Goal: Task Accomplishment & Management: Manage account settings

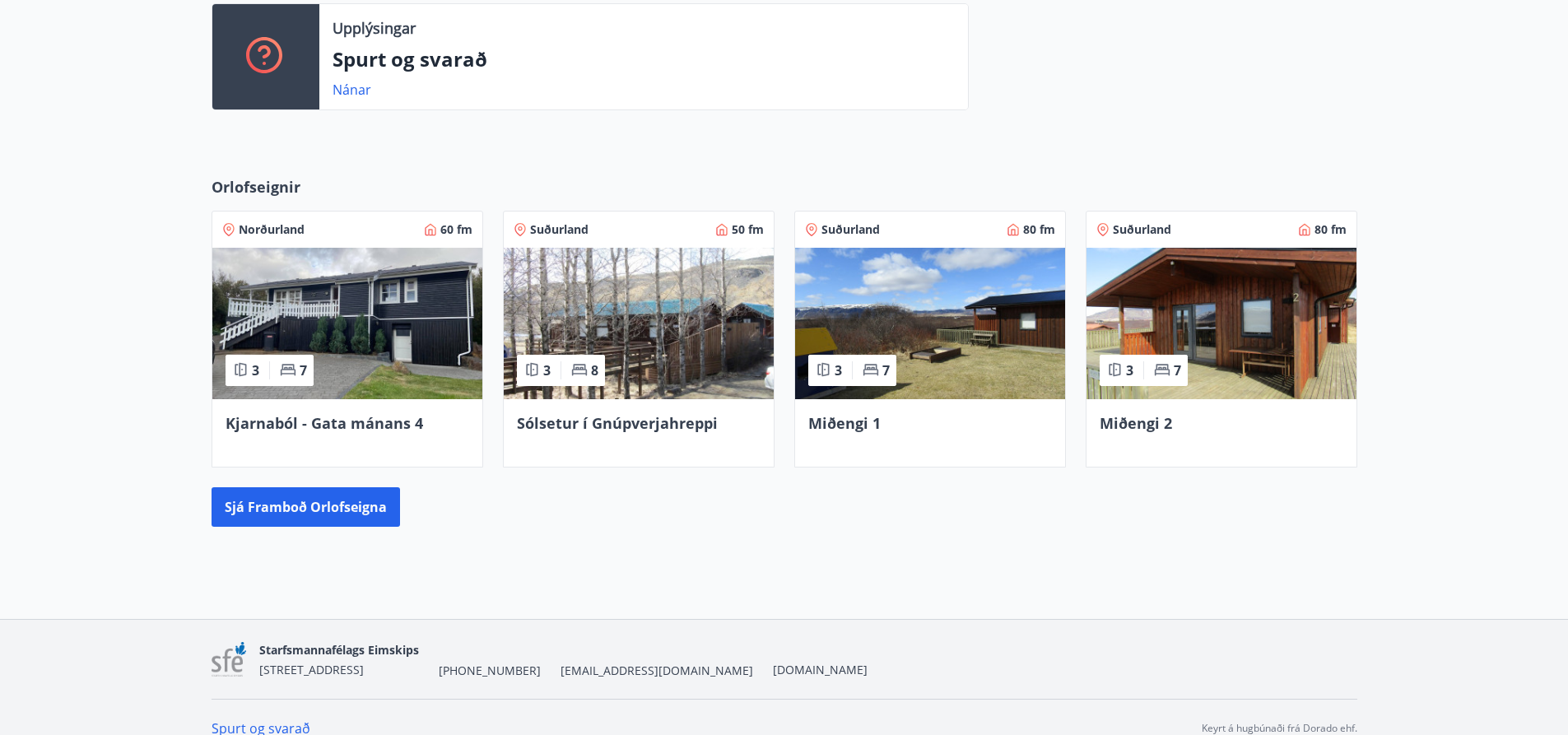
scroll to position [482, 0]
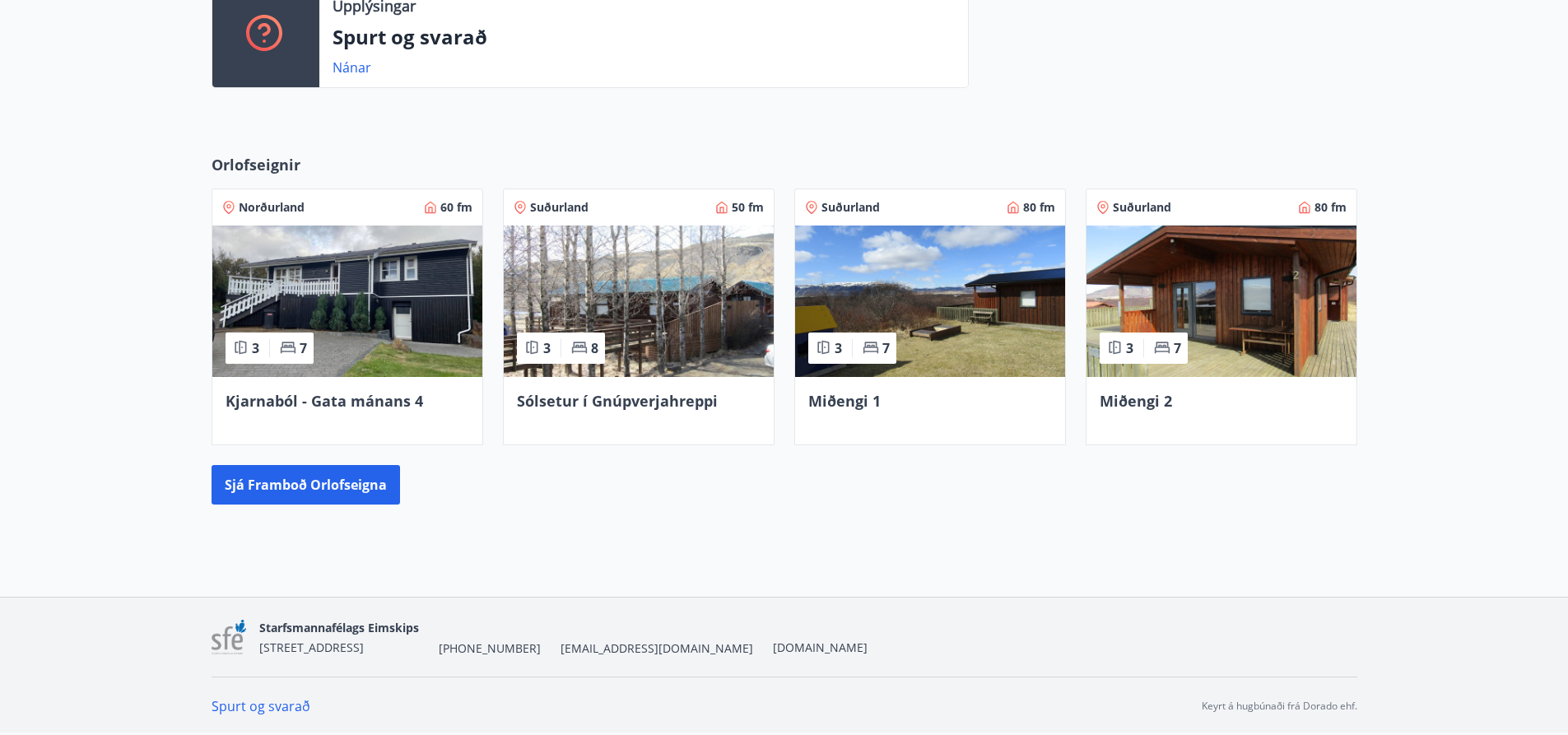
click at [851, 400] on span "Miðengi 1" at bounding box center [845, 401] width 73 height 20
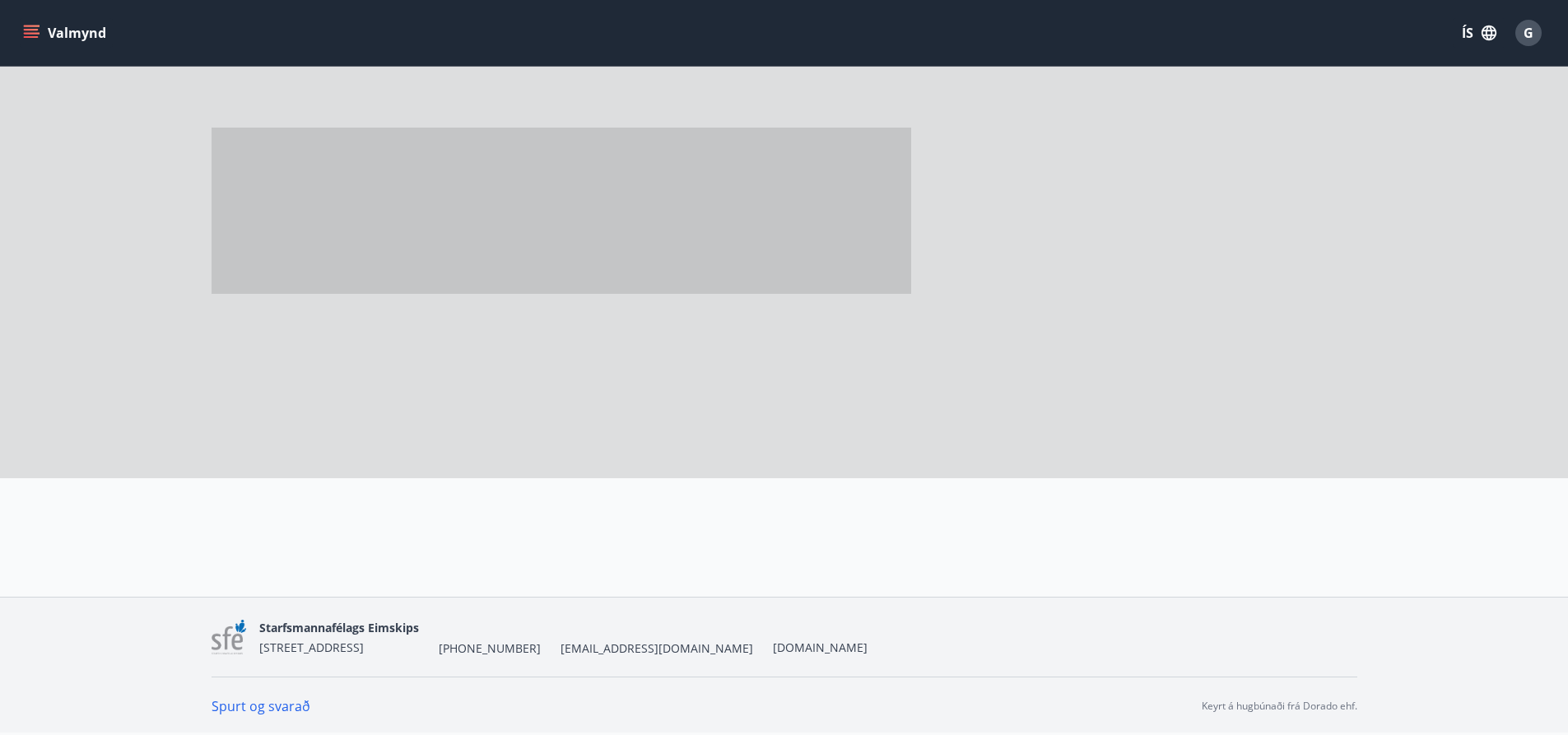
scroll to position [16, 0]
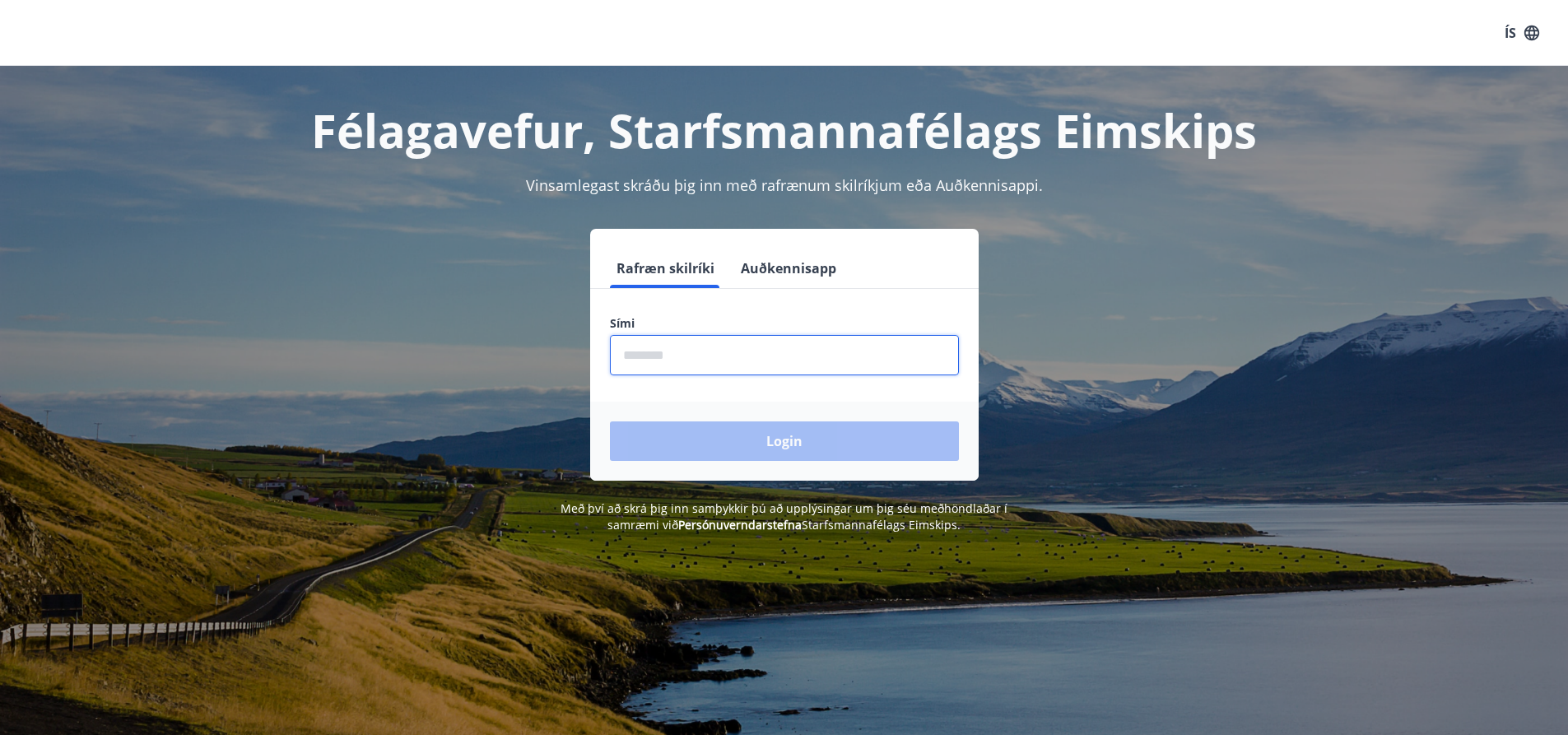
click at [715, 357] on input "phone" at bounding box center [784, 355] width 349 height 41
type input "********"
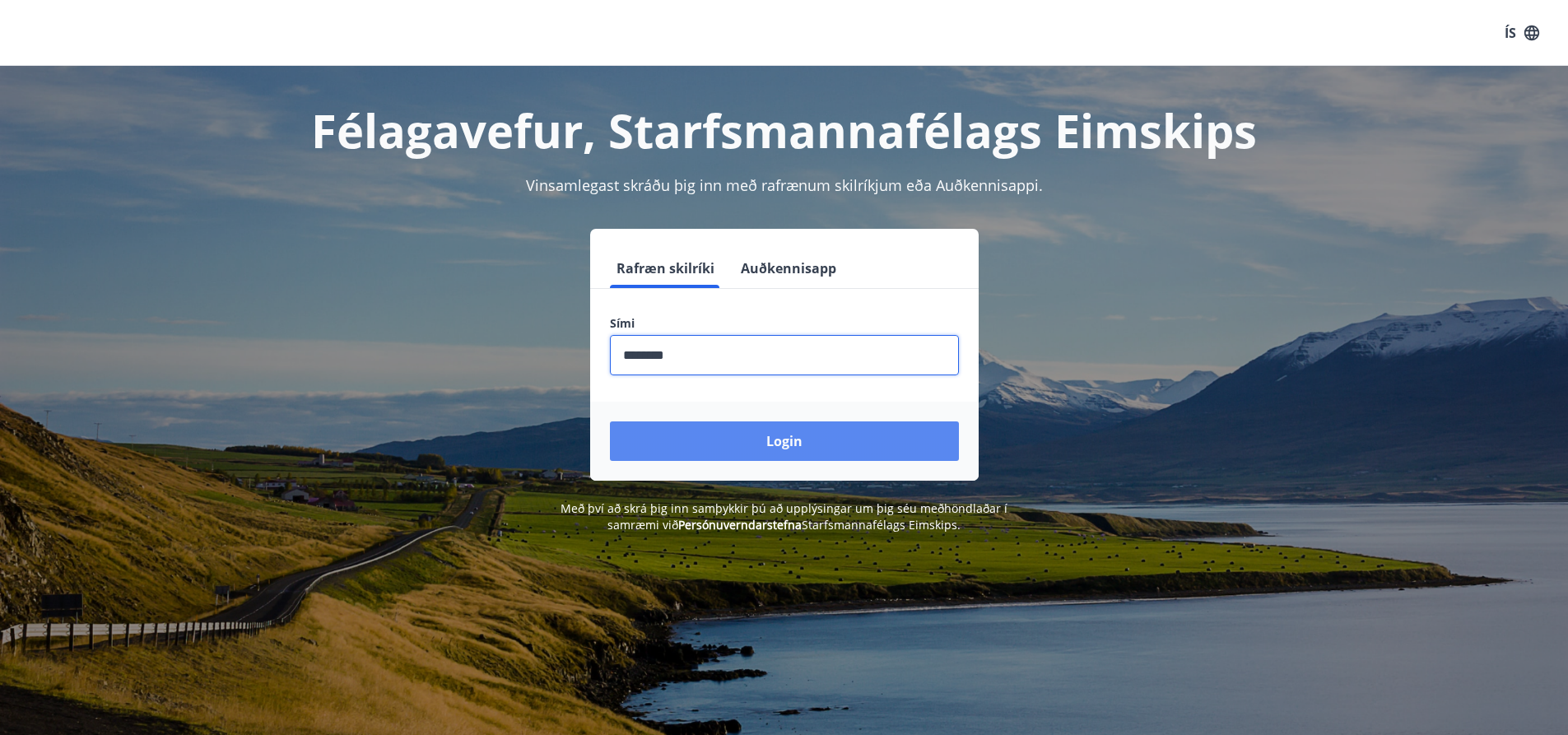
click at [727, 428] on button "Login" at bounding box center [784, 442] width 349 height 40
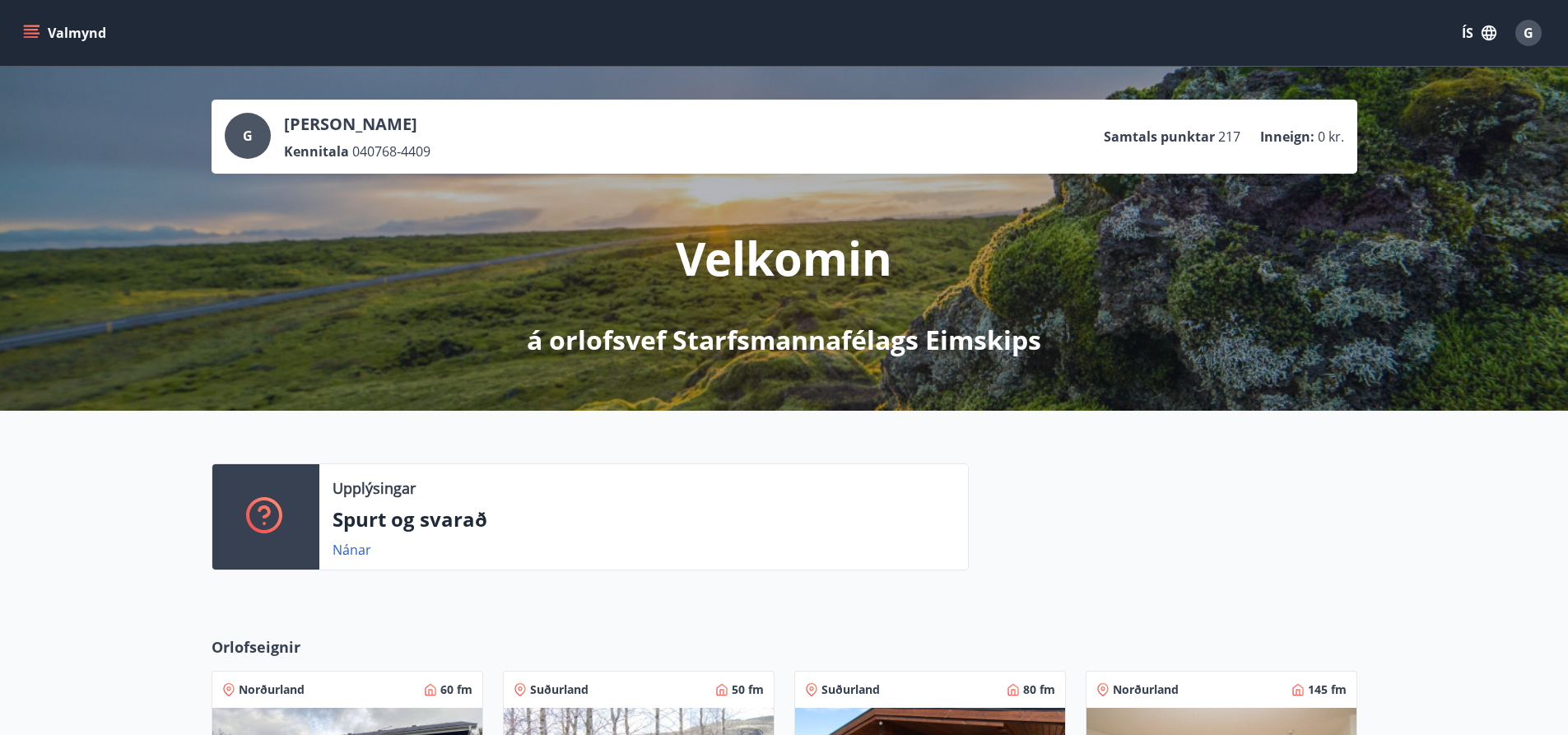
click at [38, 31] on icon "menu" at bounding box center [31, 33] width 17 height 17
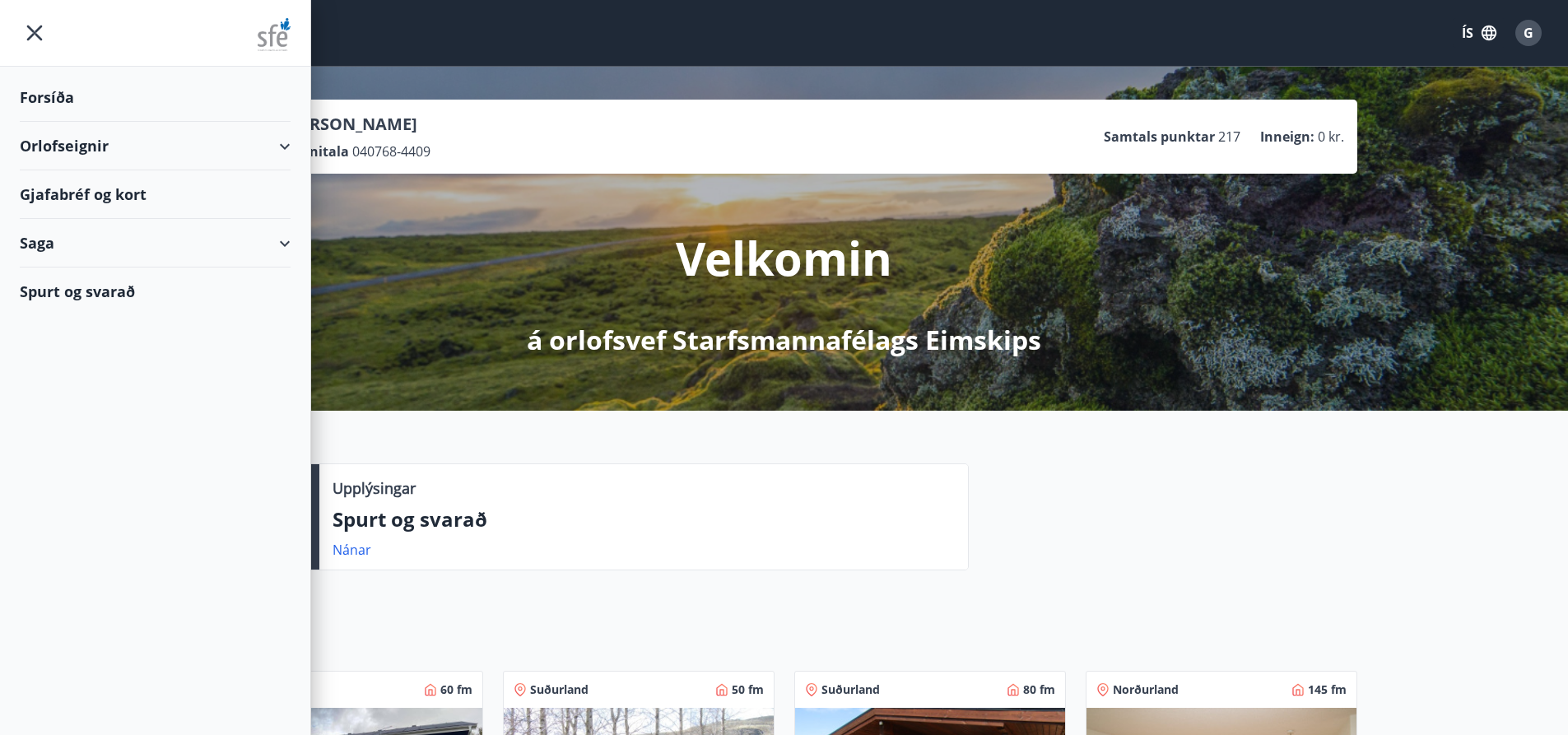
click at [44, 100] on div "Forsíða" at bounding box center [155, 97] width 271 height 49
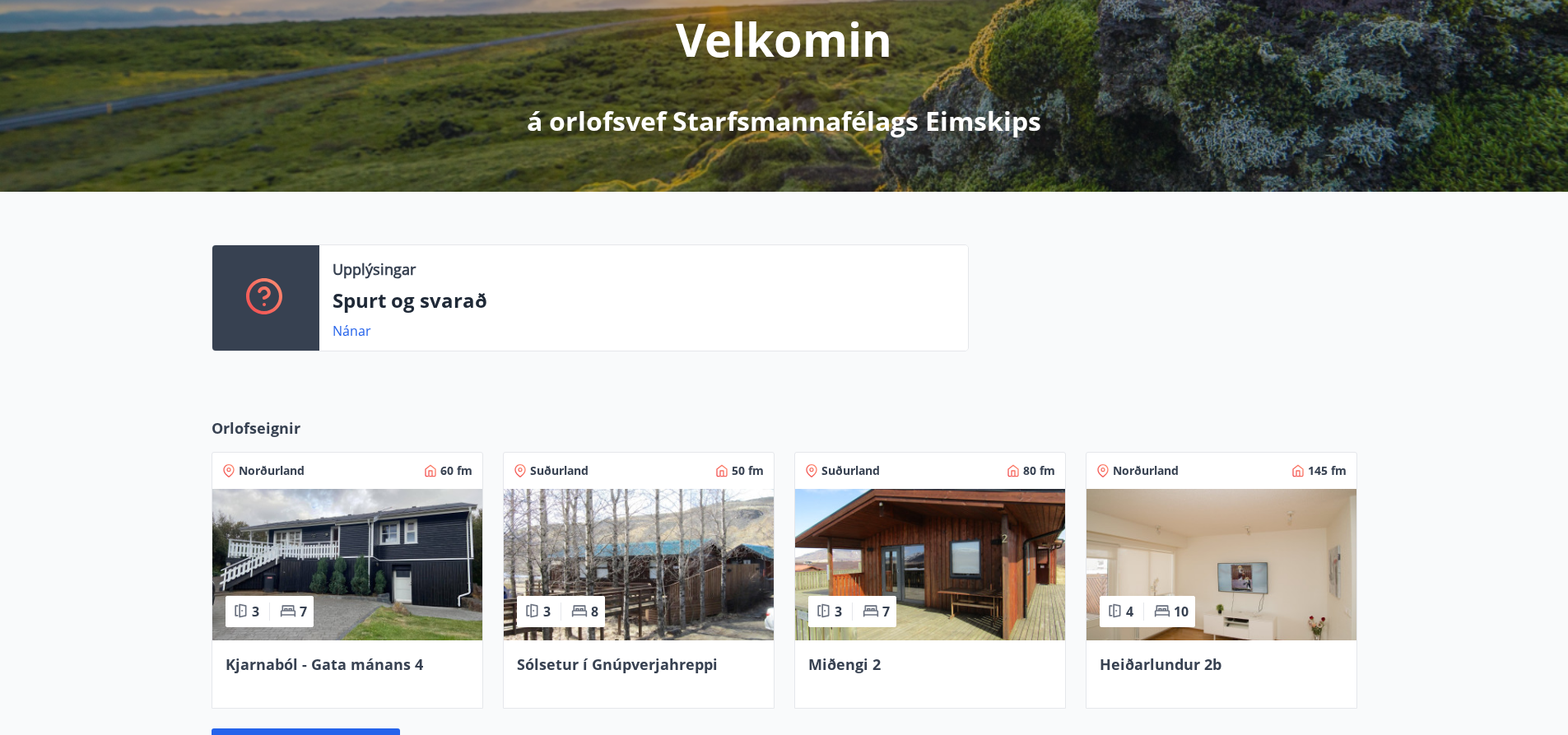
scroll to position [153, 0]
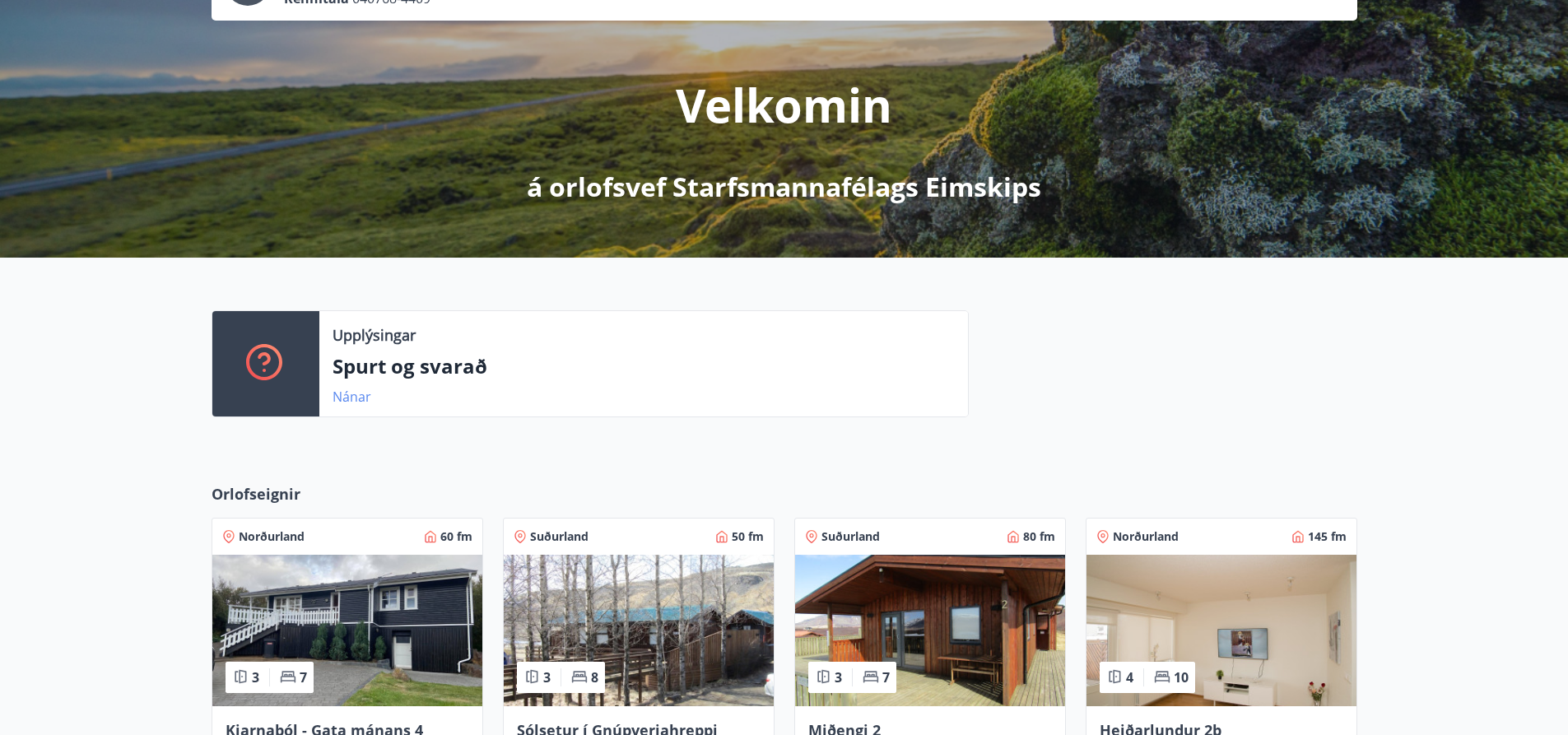
click at [356, 398] on link "Nánar" at bounding box center [351, 397] width 39 height 18
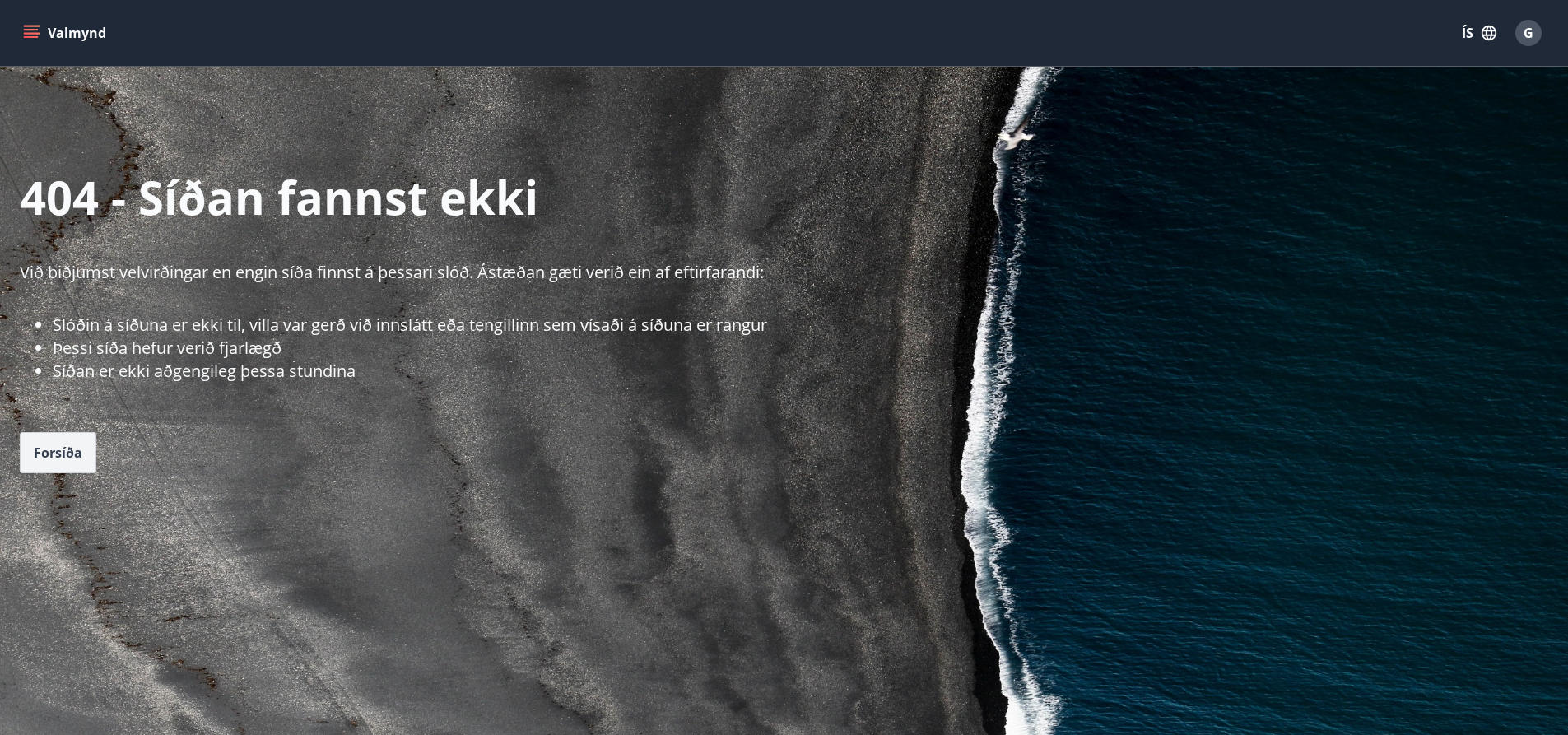
click at [70, 447] on span "Forsíða" at bounding box center [58, 453] width 49 height 18
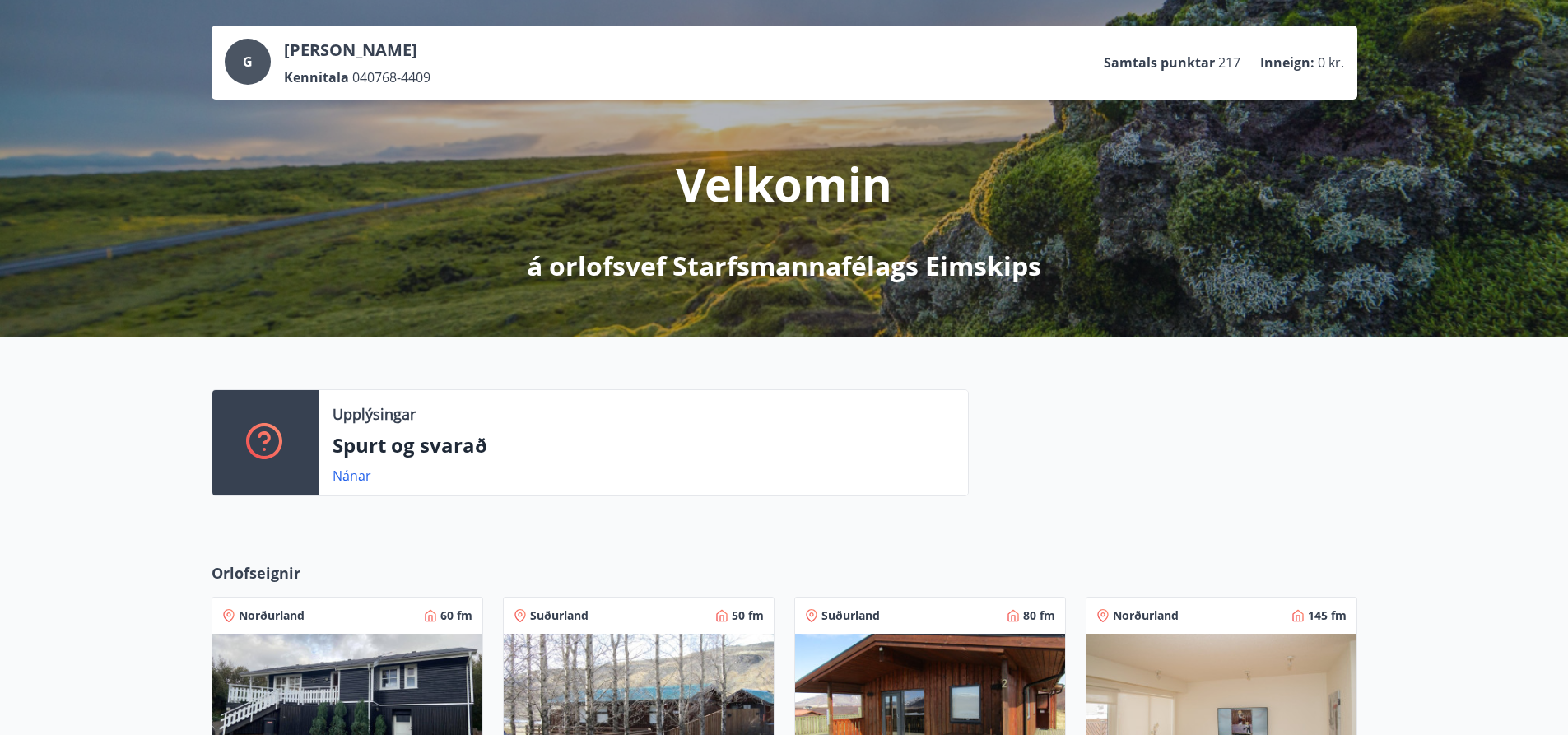
scroll to position [71, 0]
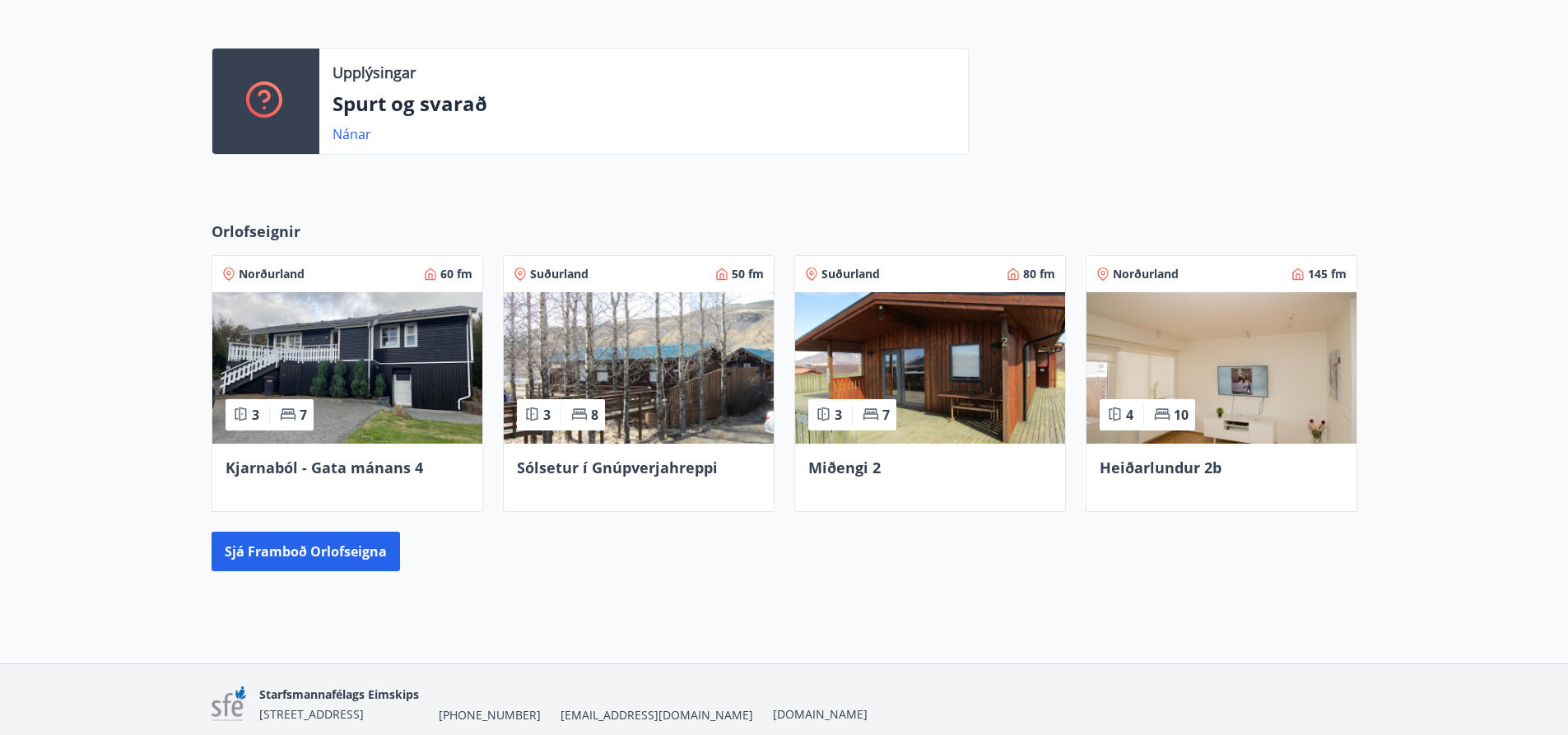
scroll to position [482, 0]
